Goal: Navigation & Orientation: Find specific page/section

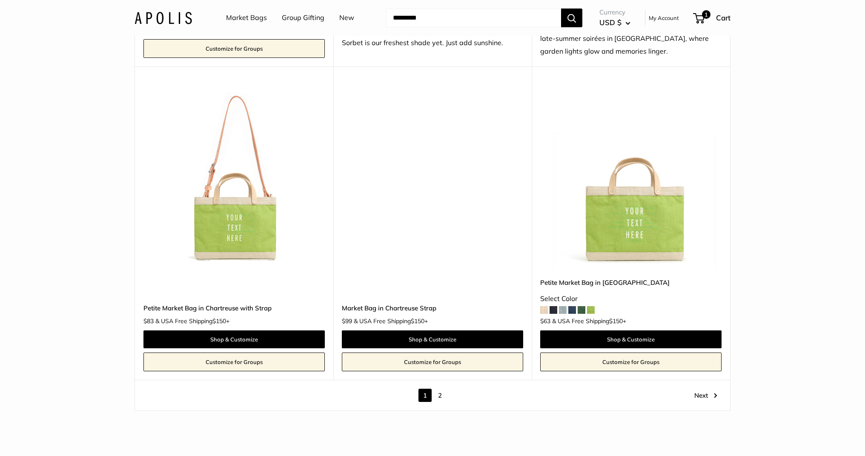
scroll to position [4742, 0]
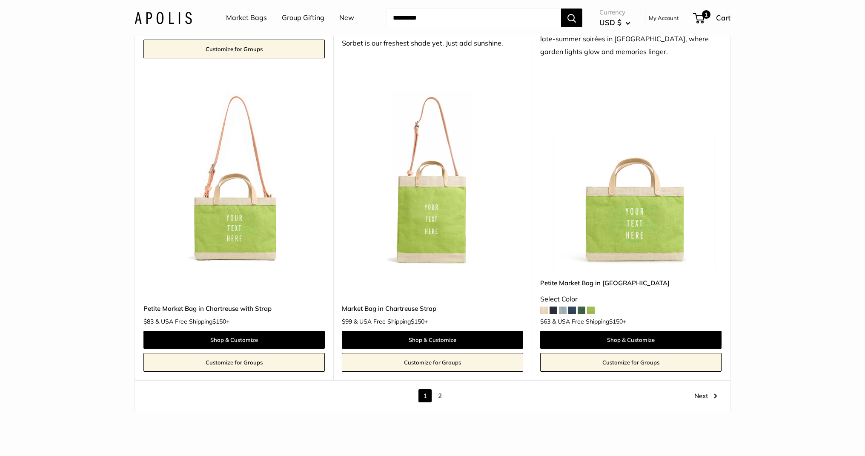
click at [0, 0] on img at bounding box center [0, 0] width 0 height 0
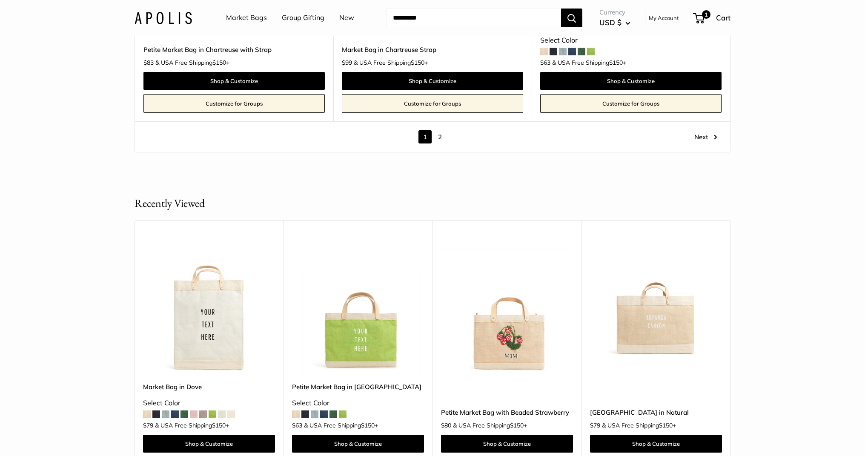
click at [439, 130] on link "2" at bounding box center [439, 136] width 13 height 13
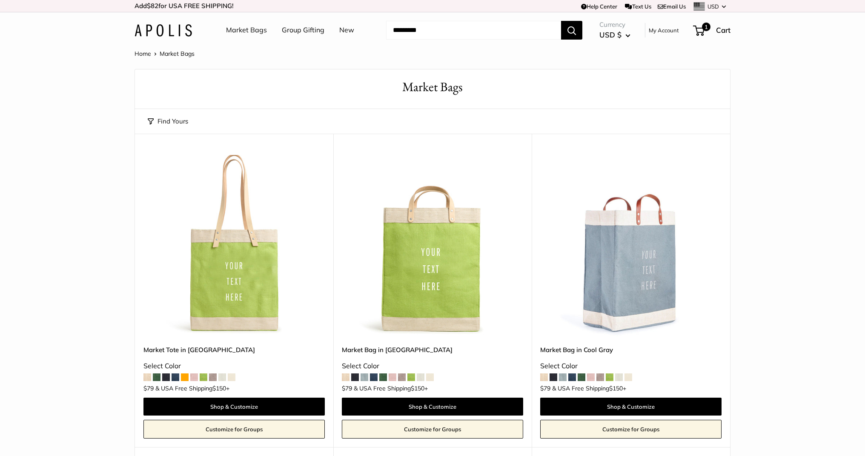
click at [343, 27] on link "New" at bounding box center [346, 30] width 15 height 13
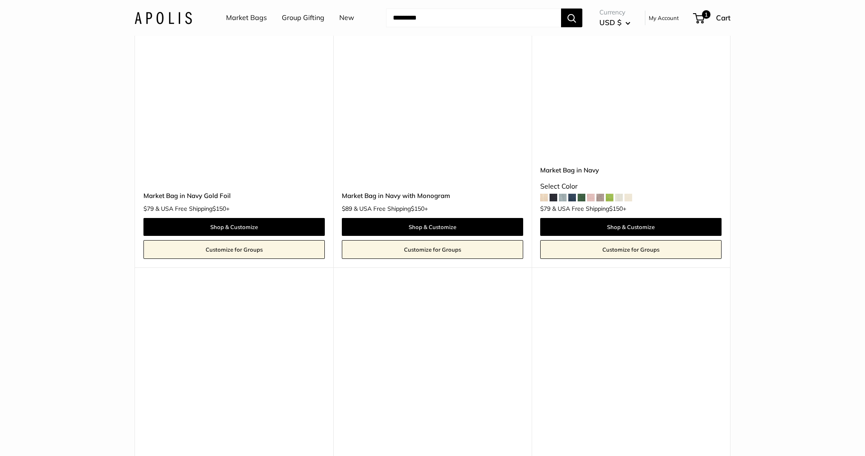
scroll to position [4128, 0]
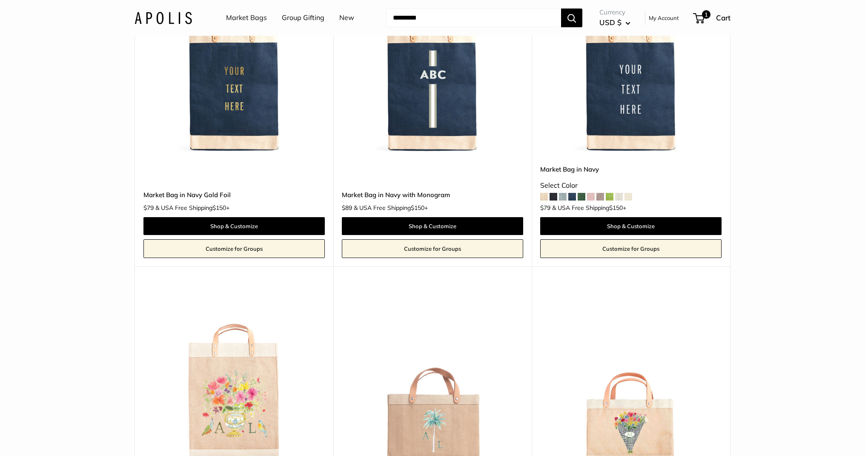
click at [169, 23] on img at bounding box center [163, 17] width 57 height 12
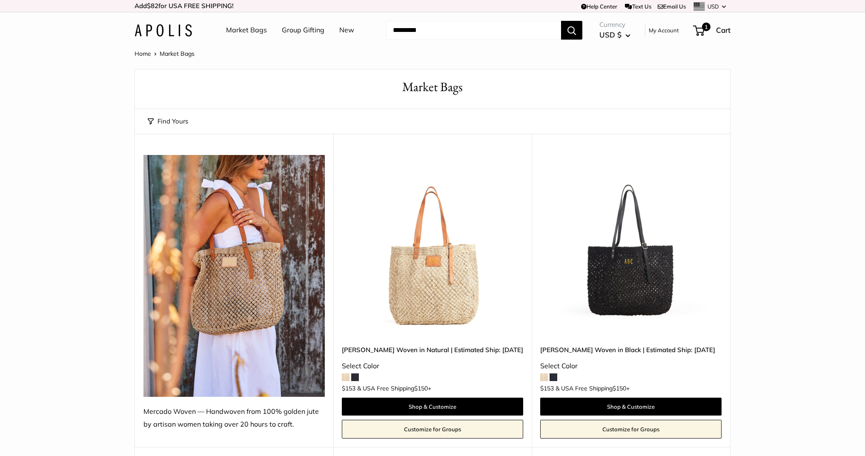
click at [178, 28] on img at bounding box center [163, 30] width 57 height 12
